Goal: Browse casually: Explore the website without a specific task or goal

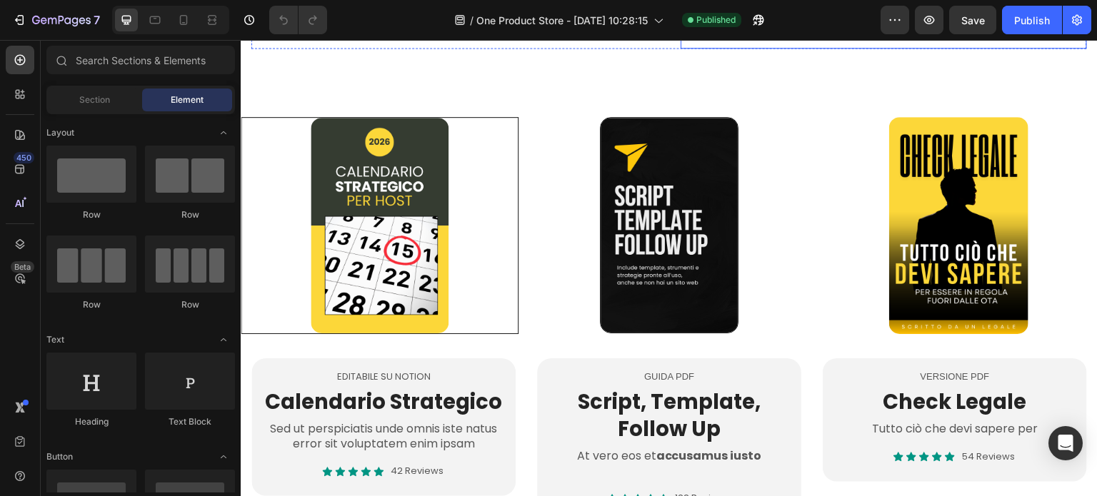
scroll to position [500, 0]
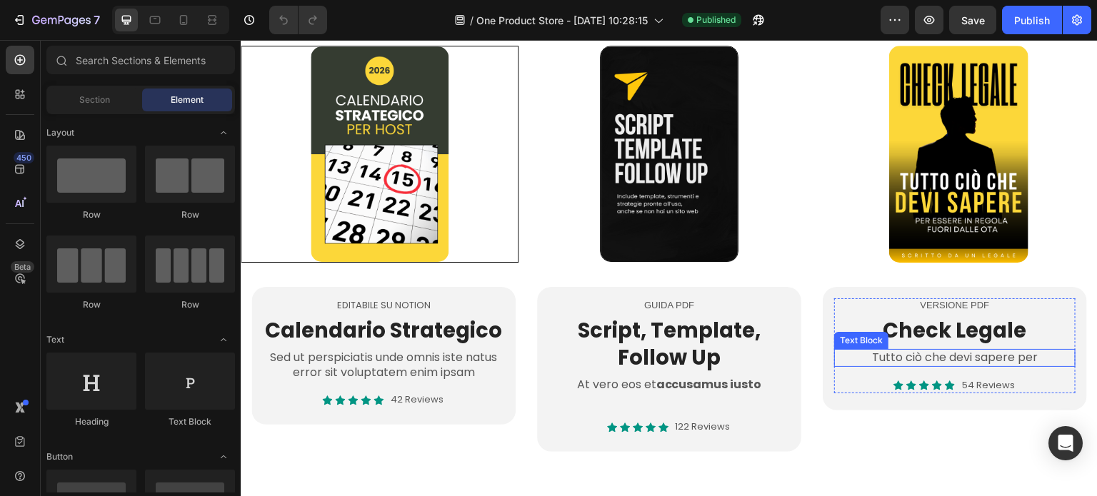
click at [905, 353] on p "Tutto ciò che devi sapere per" at bounding box center [955, 358] width 239 height 15
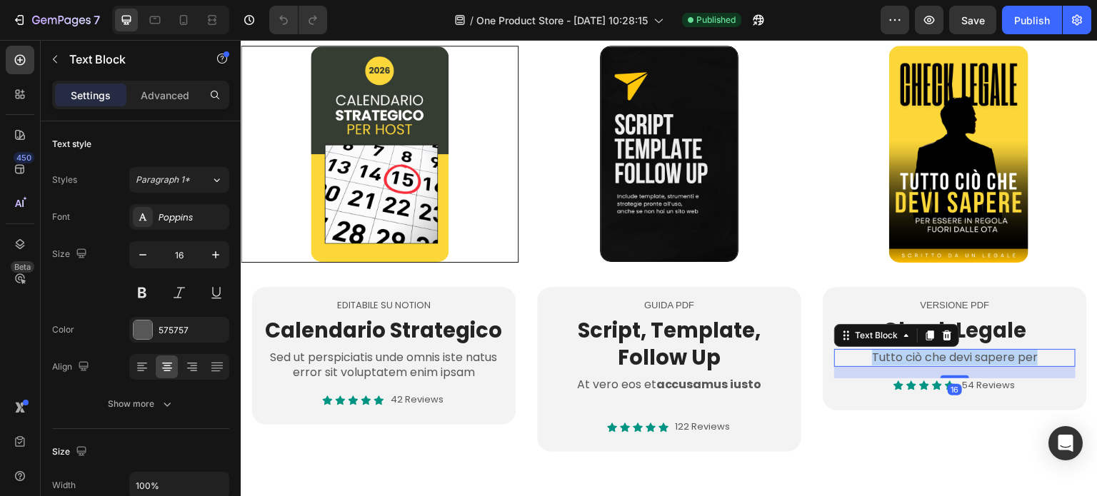
click at [905, 353] on p "Tutto ciò che devi sapere per" at bounding box center [955, 358] width 239 height 15
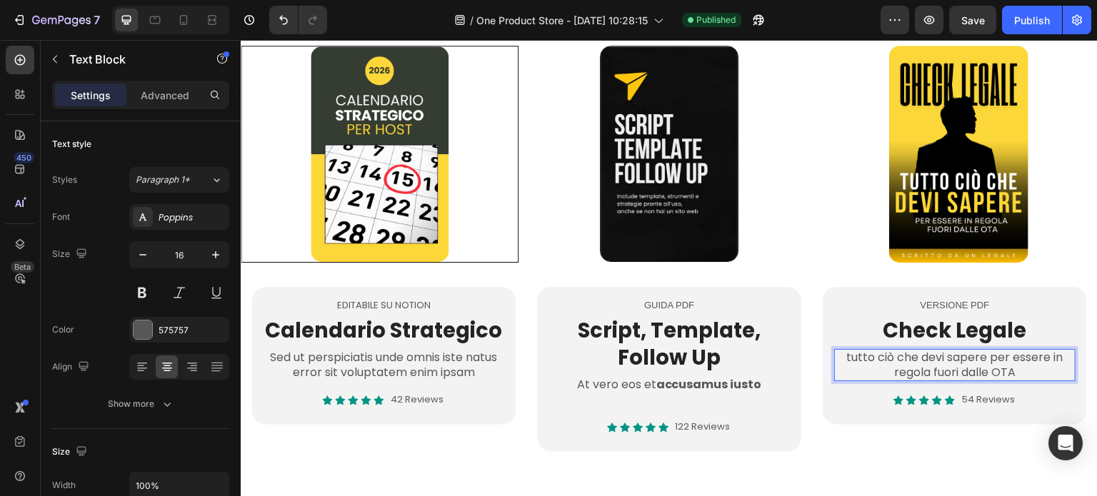
click at [838, 353] on p "tutto ciò che devi sapere per essere in regola fuori dalle OTA" at bounding box center [955, 366] width 239 height 30
click at [840, 353] on p "tutto ciò che devi sapere per essere in regola fuori dalle OTA" at bounding box center [955, 366] width 239 height 30
click at [976, 395] on p "54 Reviews" at bounding box center [988, 400] width 53 height 12
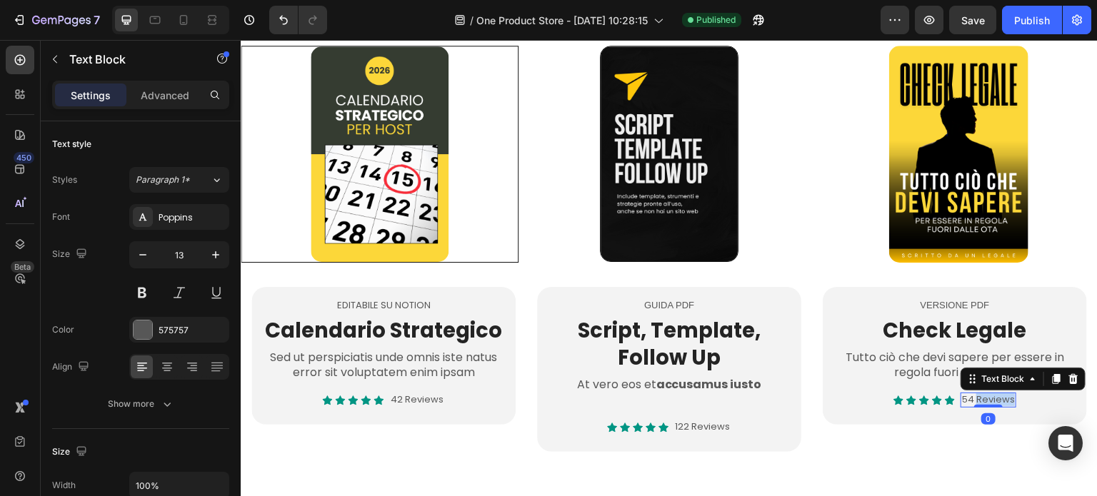
click at [976, 395] on p "54 Reviews" at bounding box center [988, 400] width 53 height 12
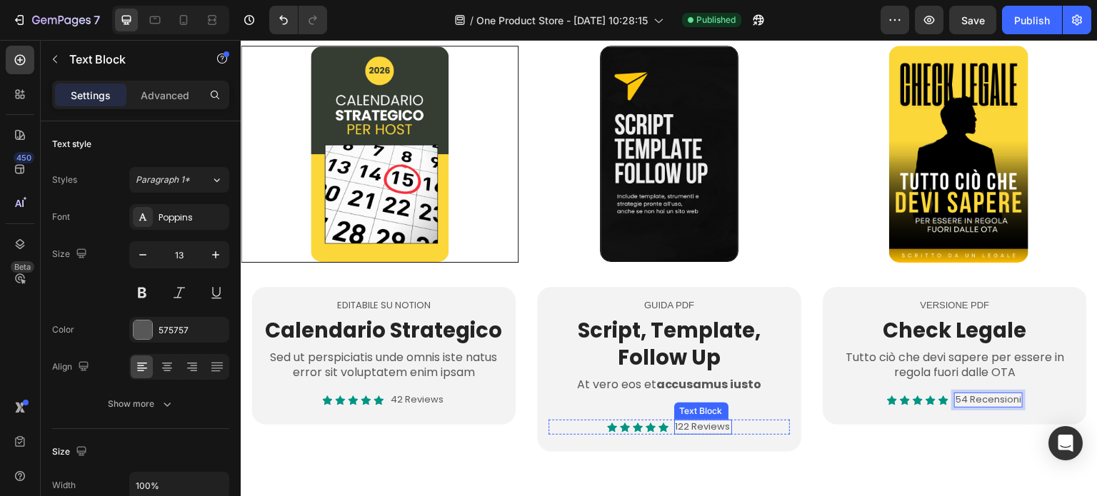
click at [709, 427] on p "122 Reviews" at bounding box center [703, 427] width 55 height 12
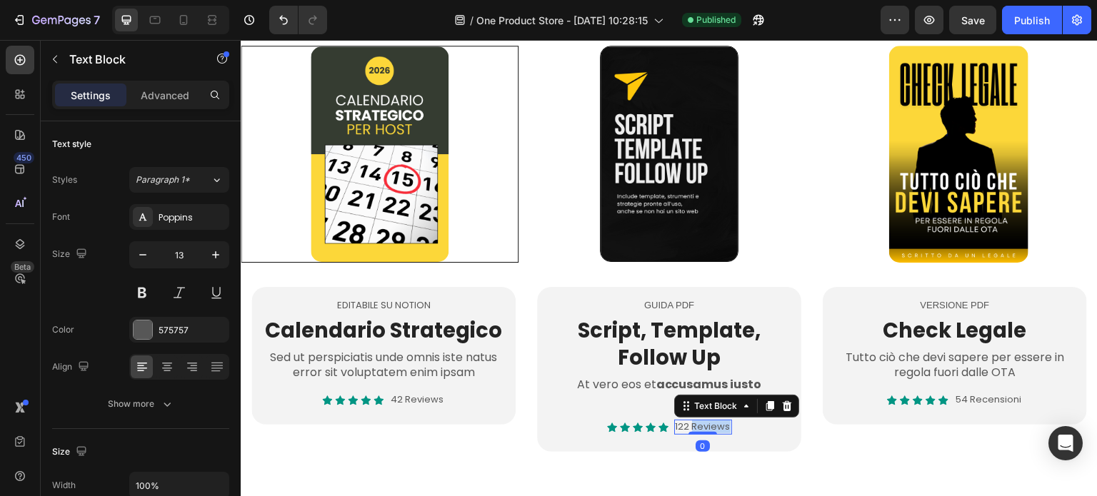
click at [709, 427] on p "122 Reviews" at bounding box center [703, 427] width 55 height 12
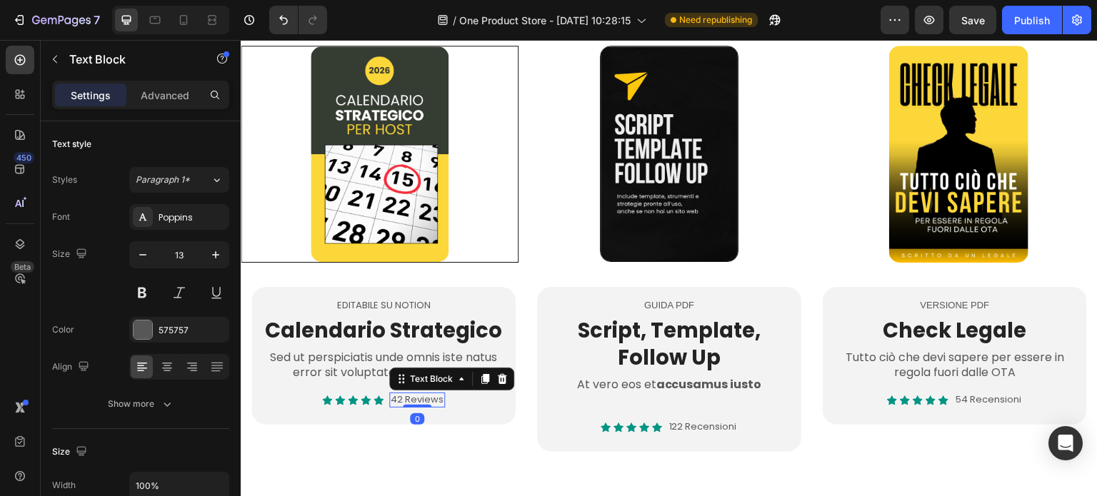
click at [406, 398] on p "42 Reviews" at bounding box center [417, 400] width 53 height 12
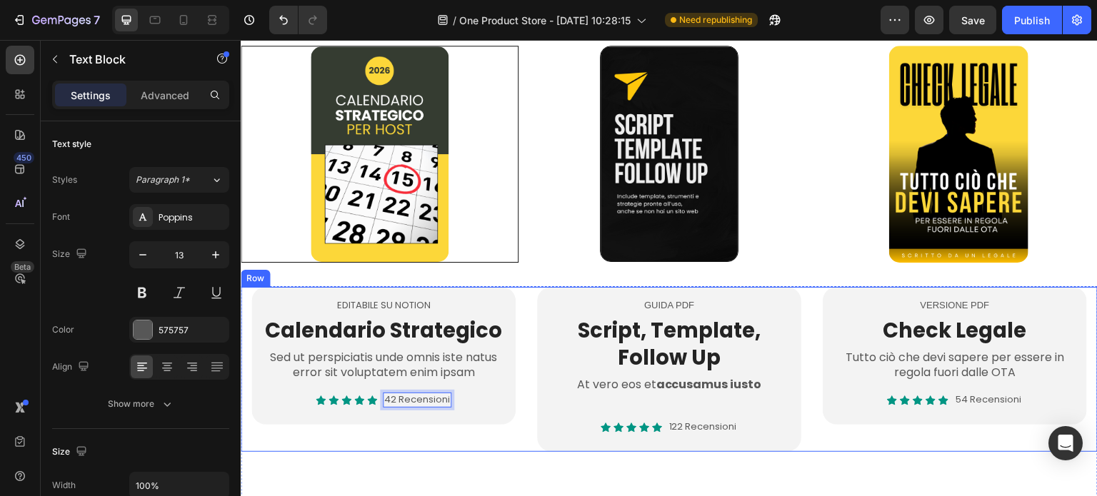
click at [441, 438] on div "EDITABILE SU NOTION Text Block Calendario Strategico Heading Sed ut perspiciati…" at bounding box center [383, 369] width 264 height 165
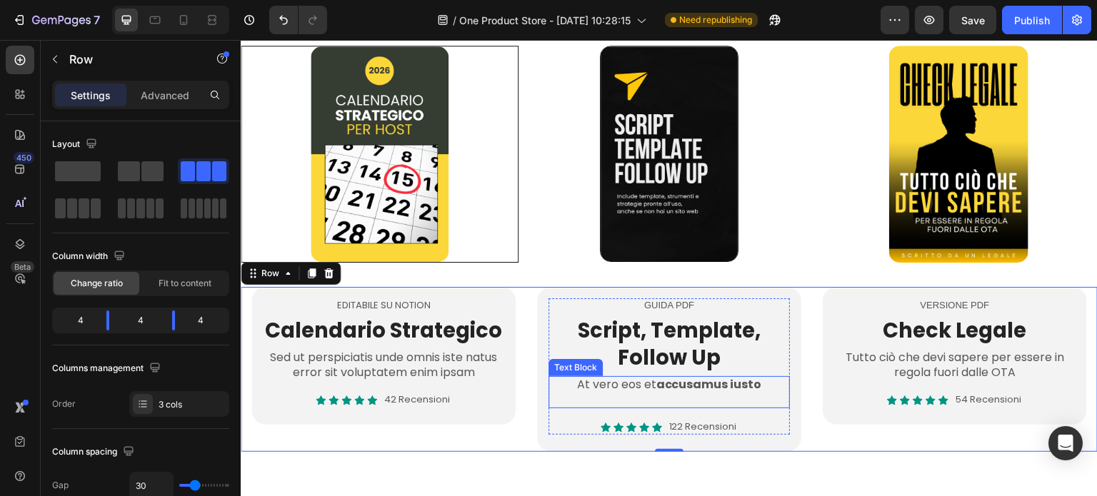
click at [630, 392] on p at bounding box center [669, 399] width 239 height 15
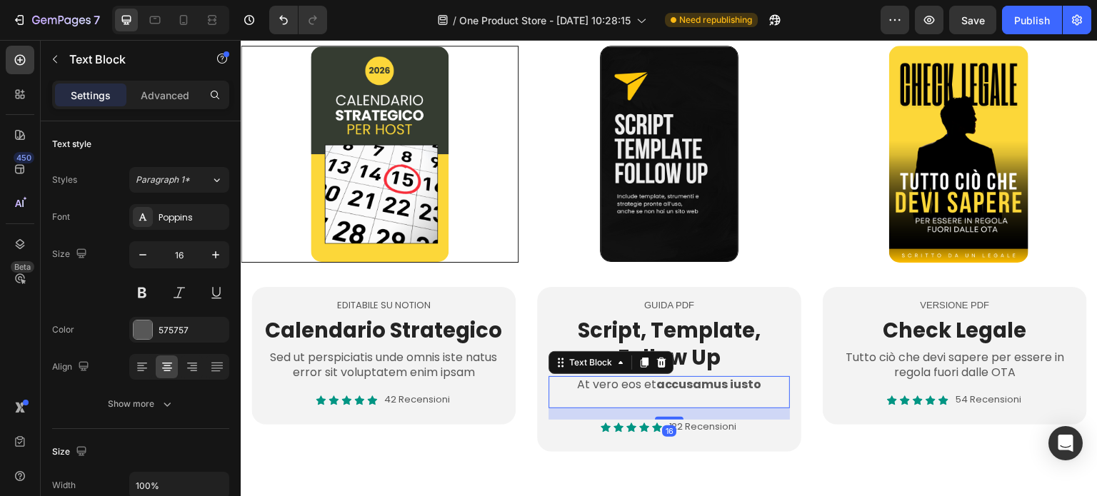
click at [630, 392] on p at bounding box center [669, 399] width 239 height 15
click at [630, 392] on p "Rich Text Editor. Editing area: main" at bounding box center [669, 399] width 239 height 15
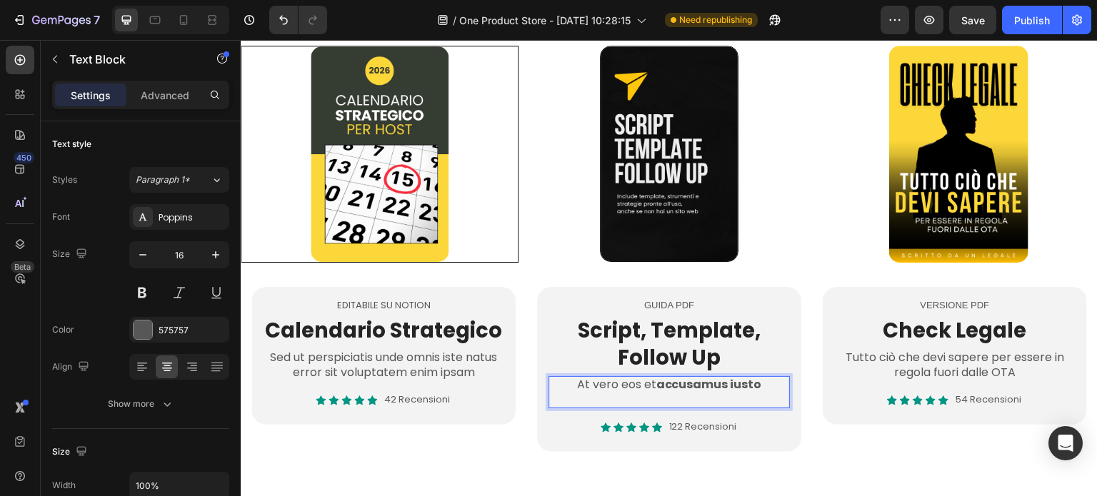
click at [626, 382] on p "At vero eos et accusamus iusto" at bounding box center [669, 385] width 239 height 15
click at [576, 380] on p "template, strumenti e strategie pronte all’uso" at bounding box center [669, 393] width 239 height 30
click at [559, 378] on p "template, strumenti e strategie pronte all’uso" at bounding box center [669, 393] width 239 height 30
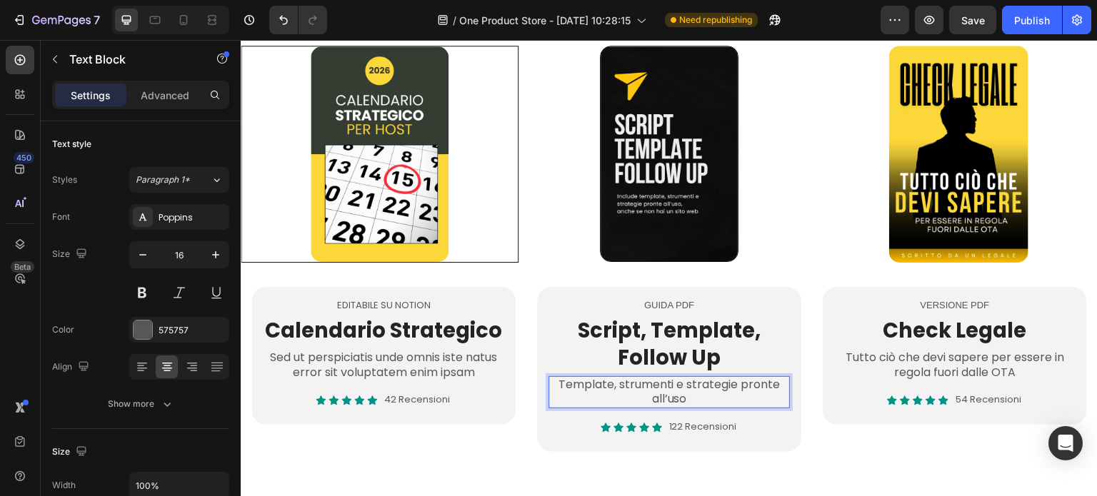
click at [667, 381] on p "Template, strumenti e strategie pronte all’uso" at bounding box center [669, 393] width 239 height 30
click at [374, 373] on p "Sed ut perspiciatis unde omnis iste natus error sit voluptatem enim ipsam" at bounding box center [383, 366] width 239 height 30
